Goal: Task Accomplishment & Management: Manage account settings

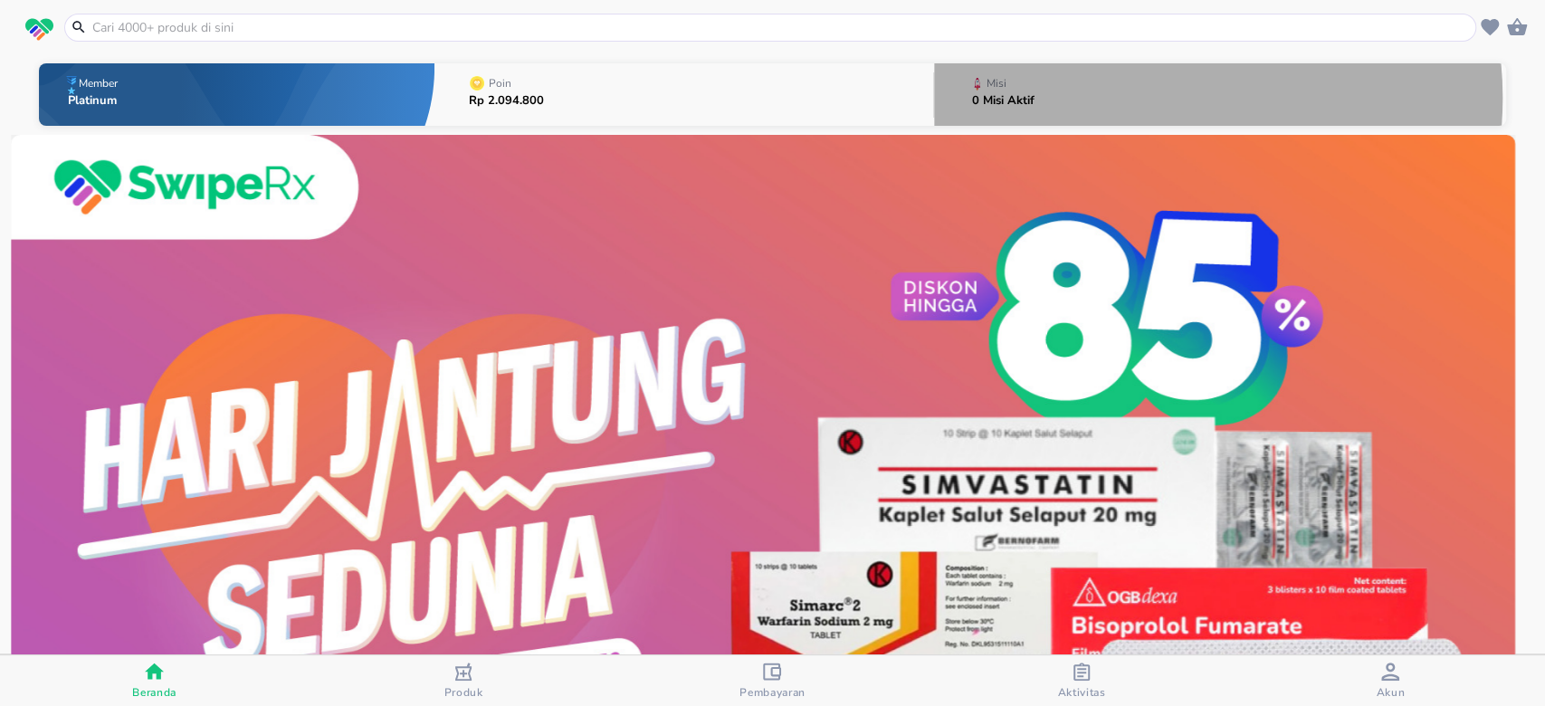
click at [1132, 98] on button "Misi 0 Misi Aktif" at bounding box center [1220, 95] width 572 height 72
